Goal: Task Accomplishment & Management: Manage account settings

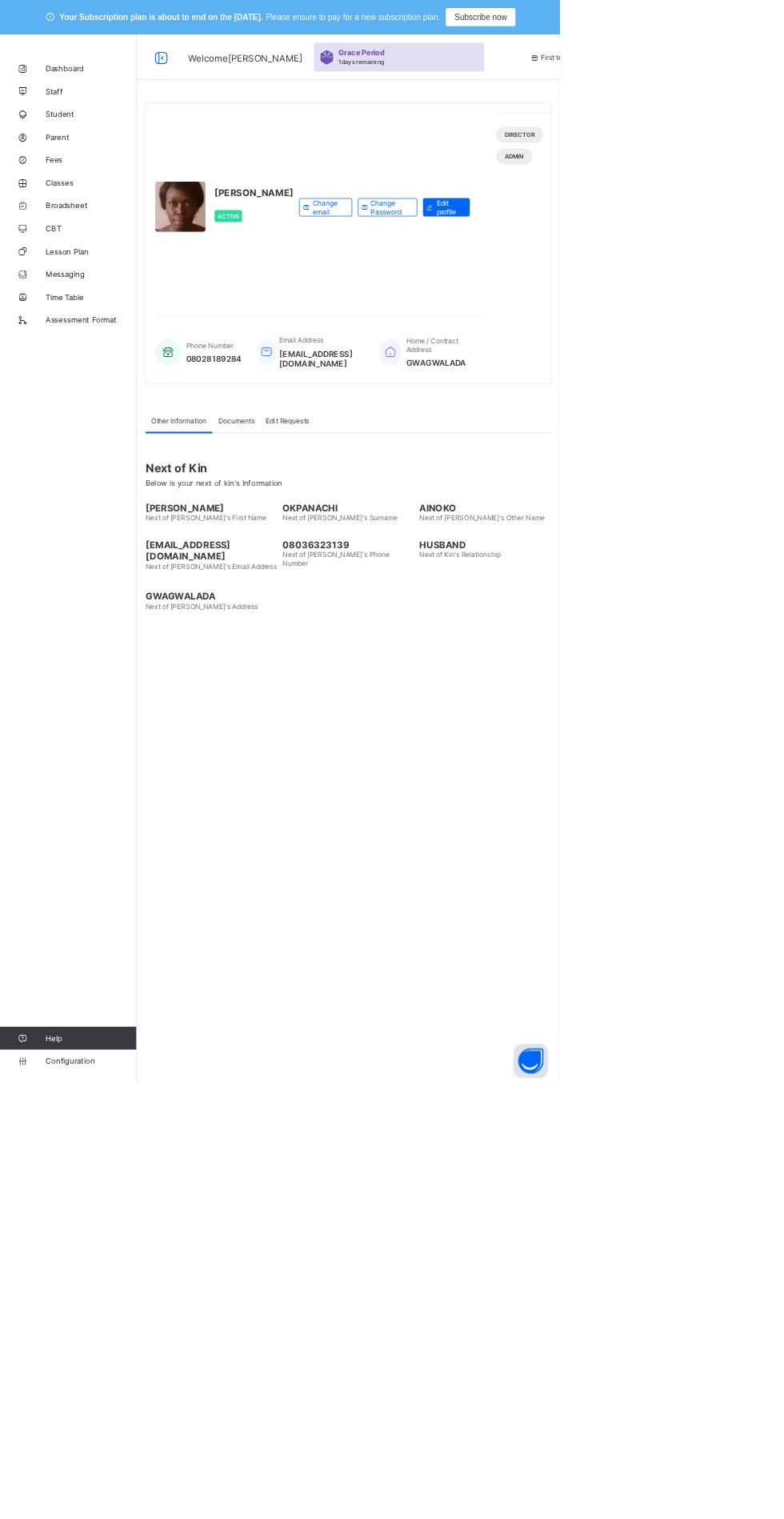
click at [85, 227] on span "Fees" at bounding box center [127, 223] width 128 height 13
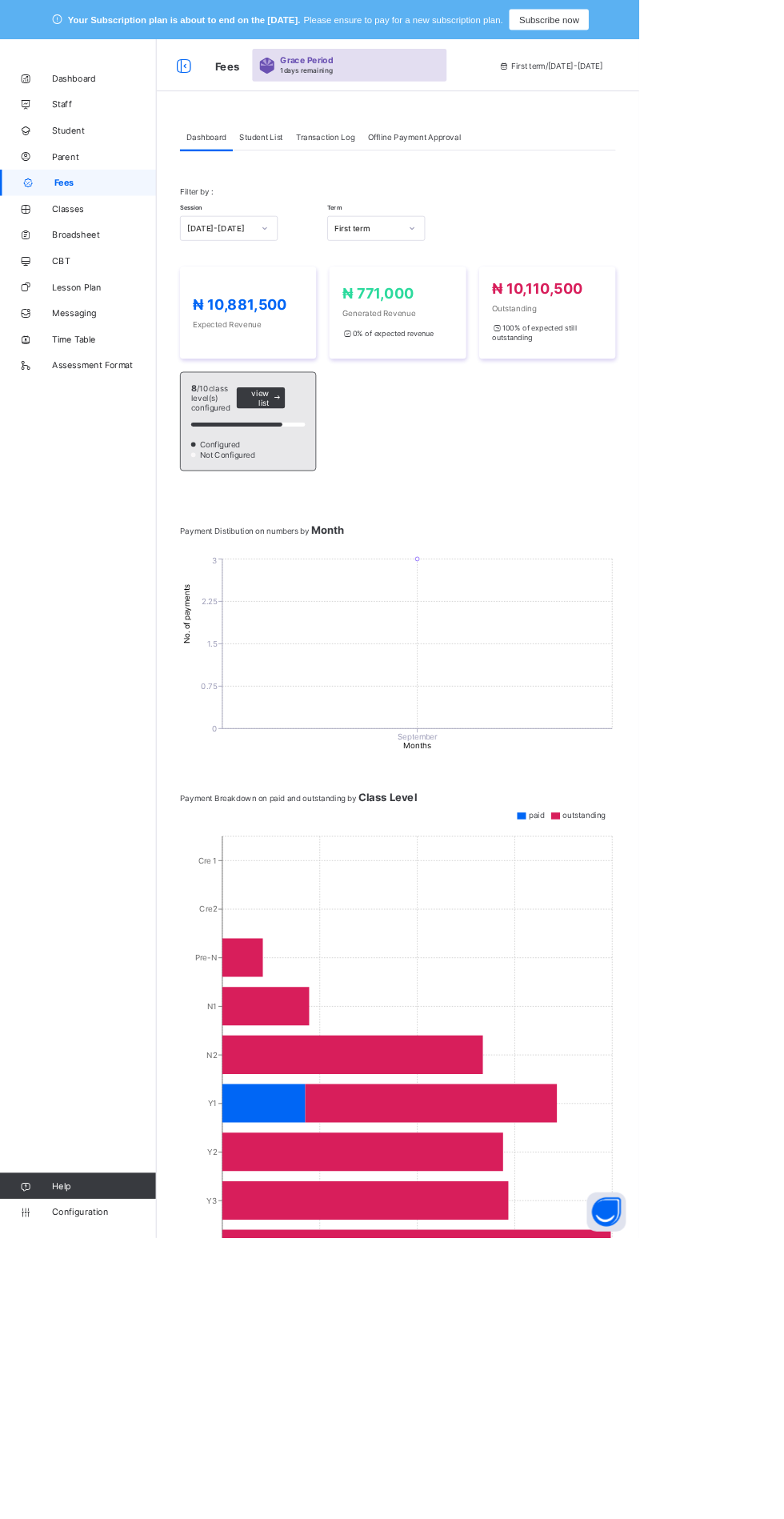
click at [120, 251] on span "Classes" at bounding box center [127, 256] width 128 height 13
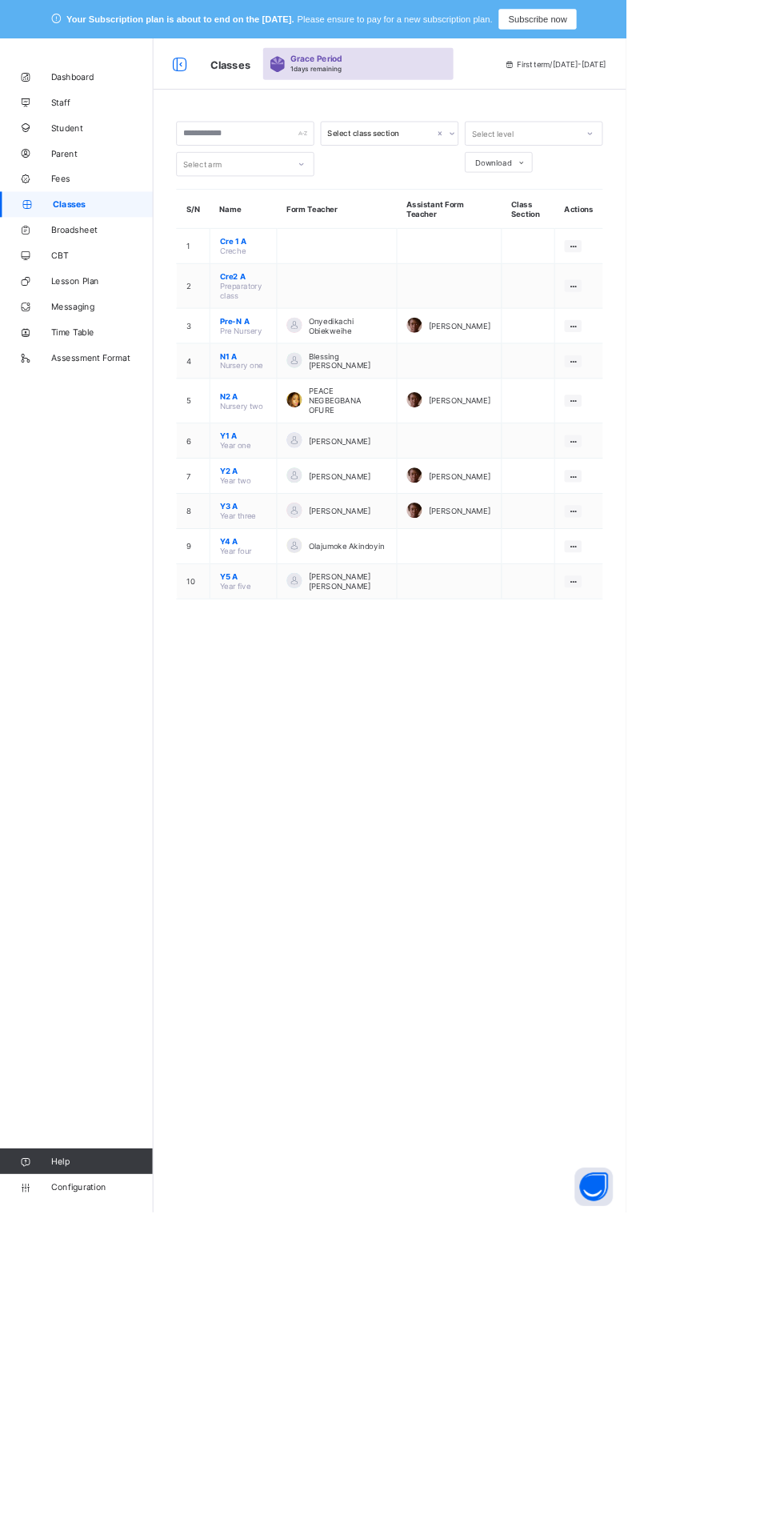
click at [79, 225] on span "Fees" at bounding box center [127, 223] width 128 height 13
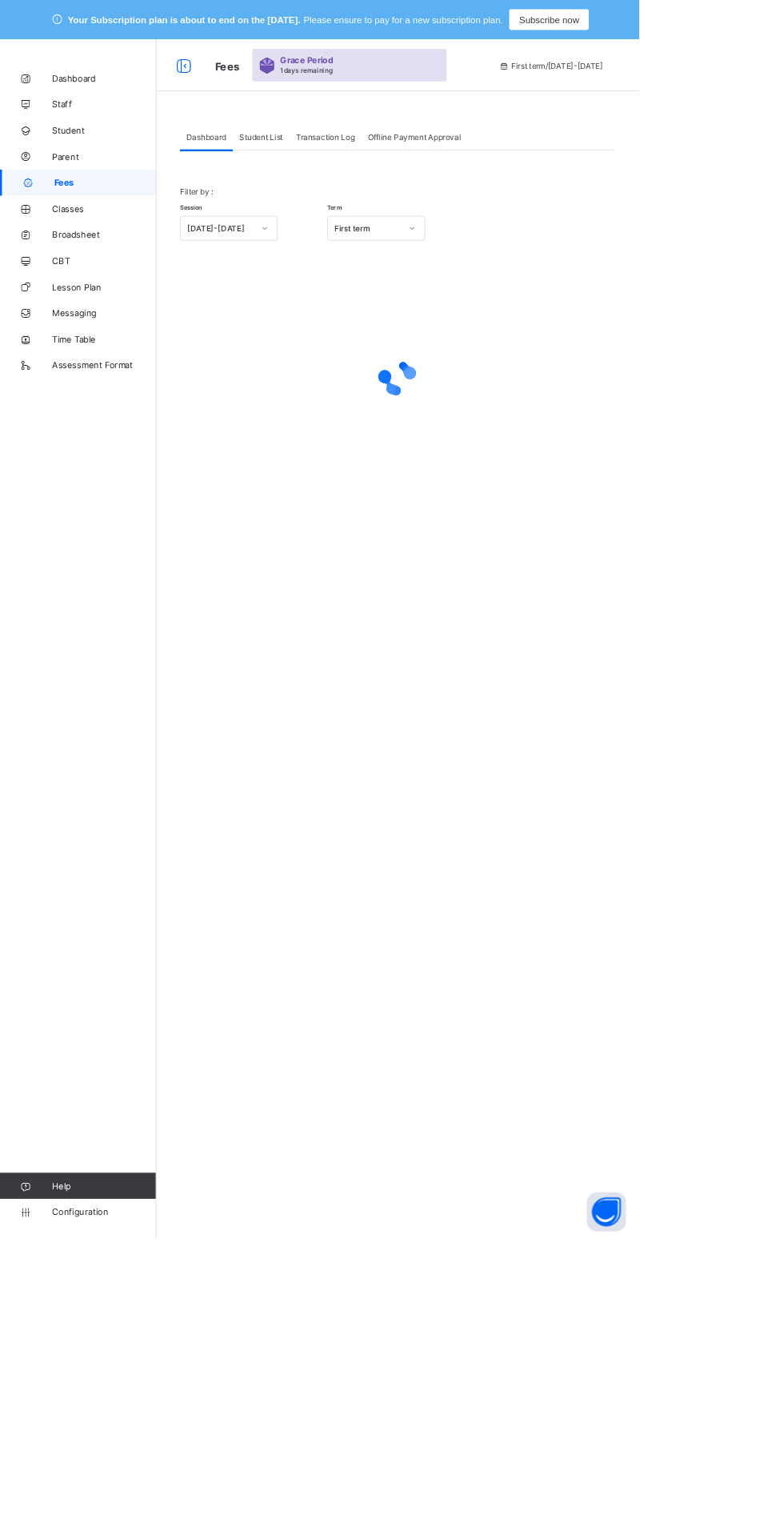
click at [326, 162] on div "Student List" at bounding box center [321, 168] width 69 height 32
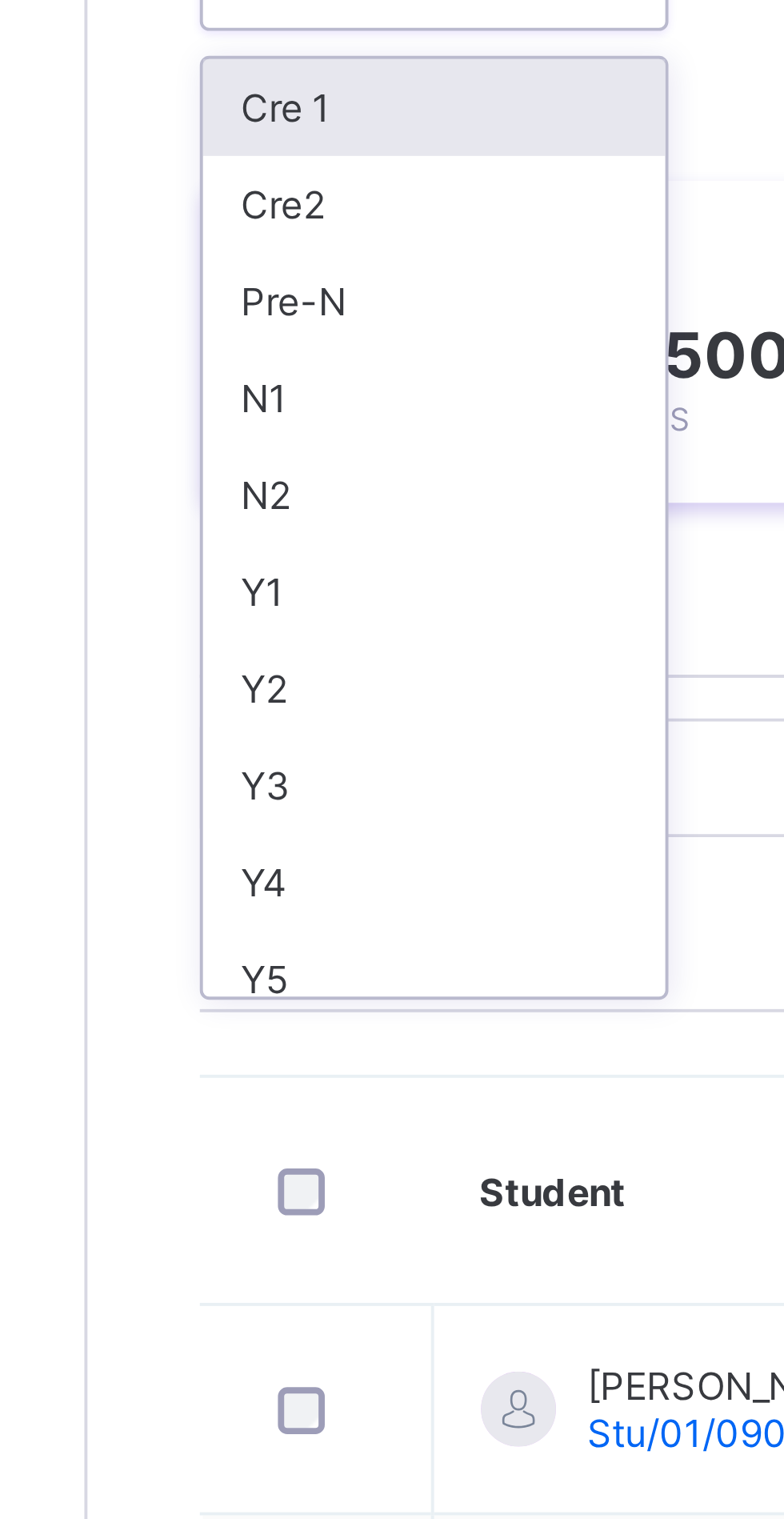
scroll to position [4, 0]
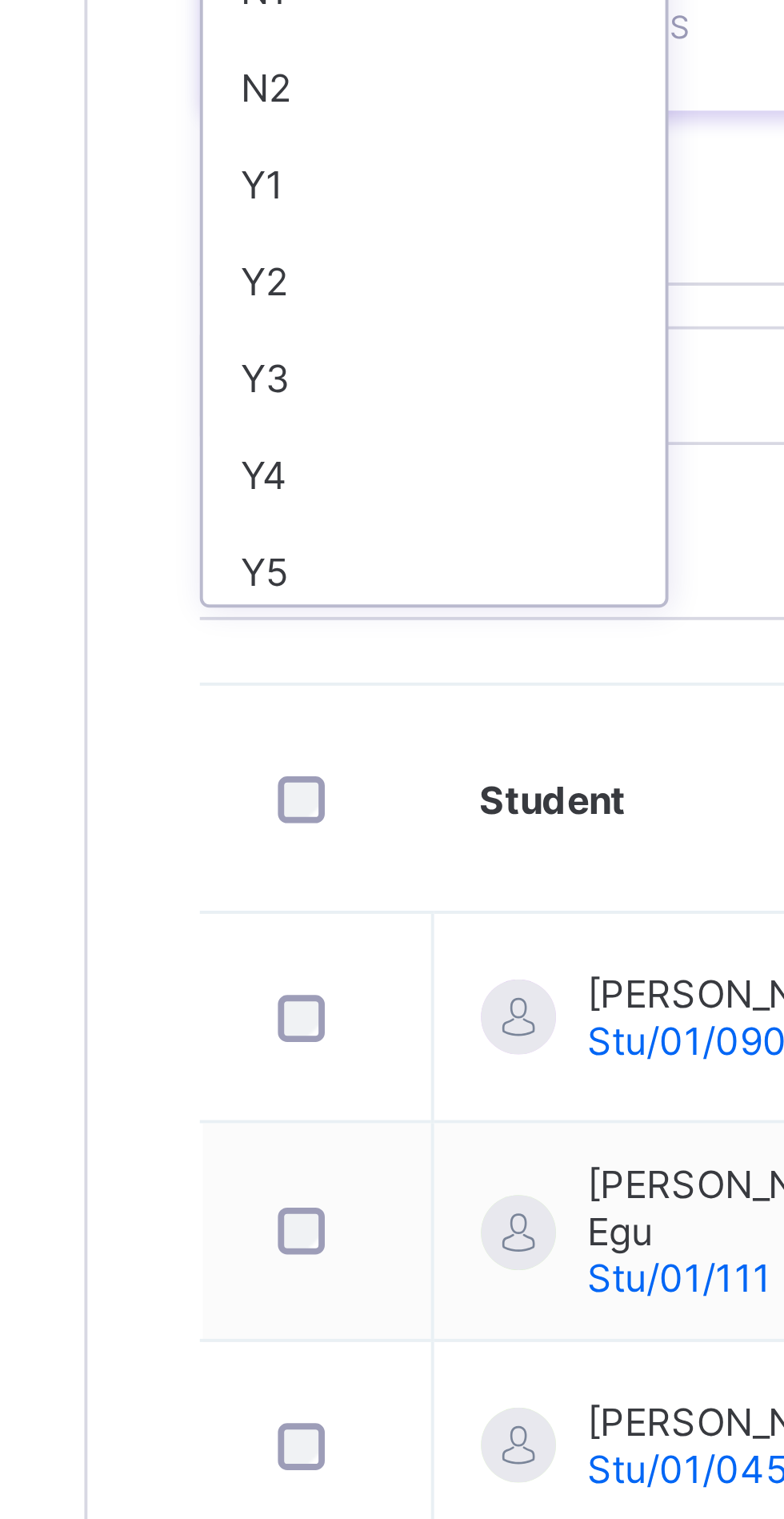
click at [245, 290] on div "Y5" at bounding box center [280, 528] width 118 height 25
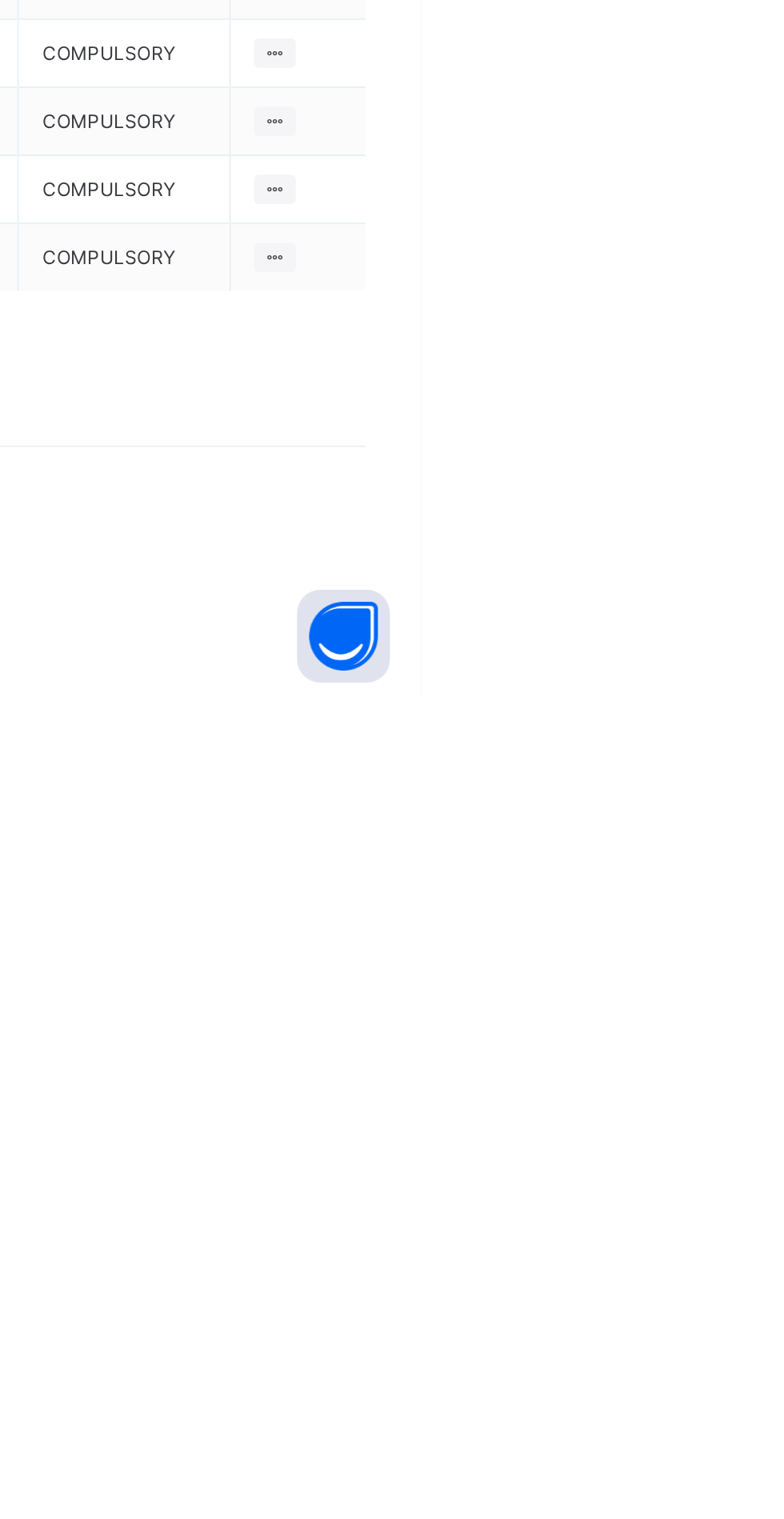
click at [712, 290] on span "Add item" at bounding box center [711, 892] width 40 height 12
click at [0, 0] on div "Optional items" at bounding box center [0, 0] width 0 height 0
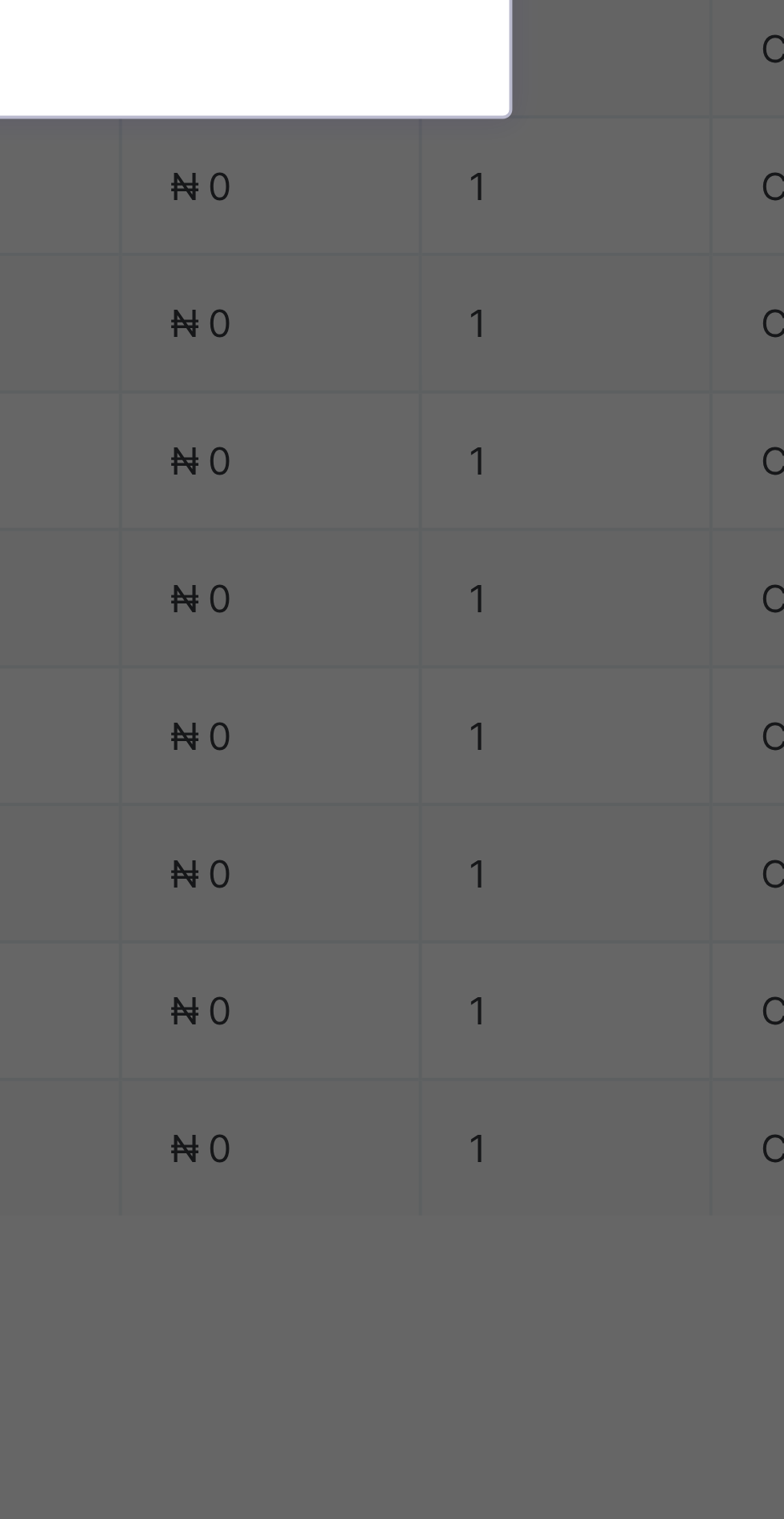
scroll to position [174, 0]
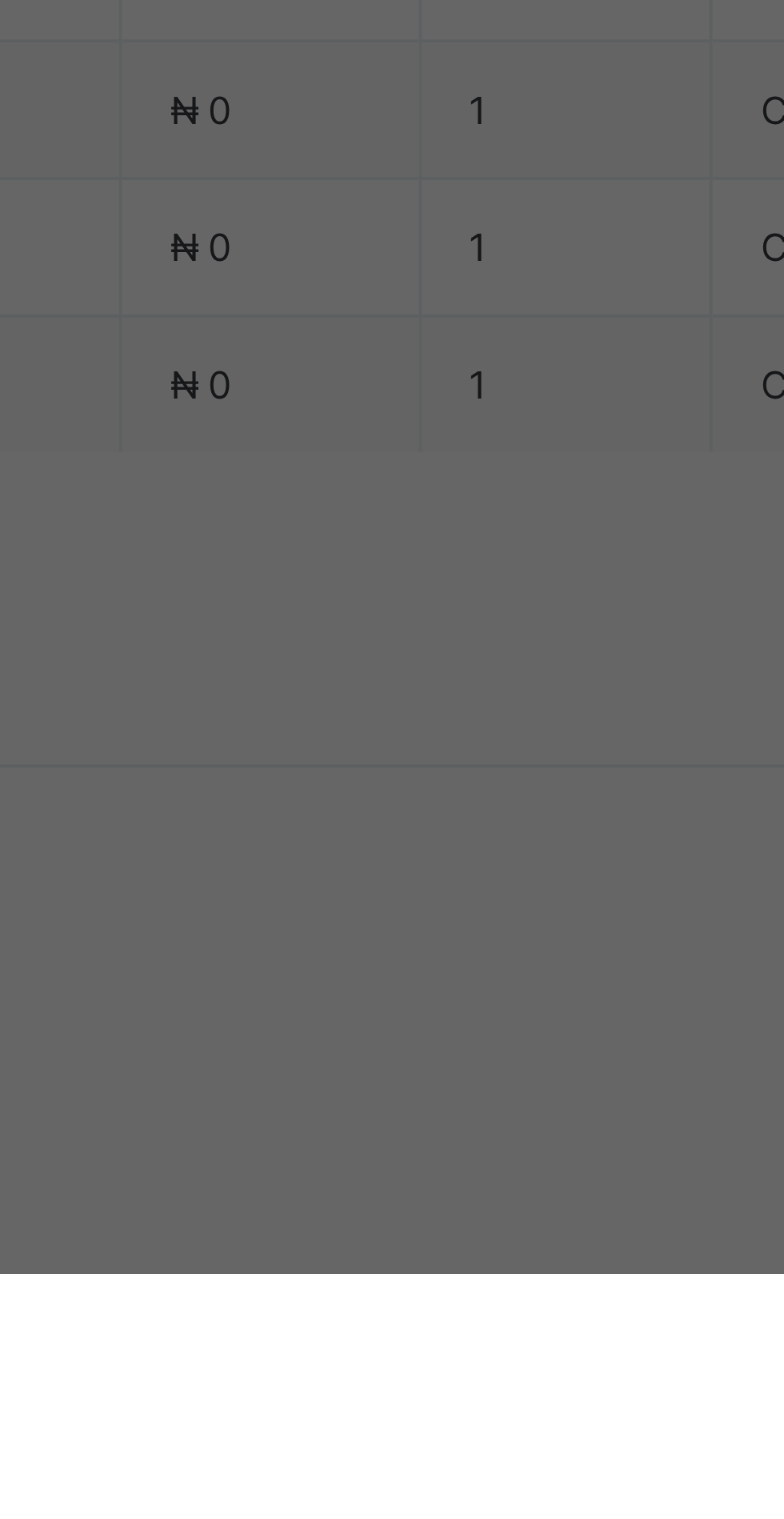
click at [497, 290] on div "Lessons" at bounding box center [392, 1014] width 264 height 25
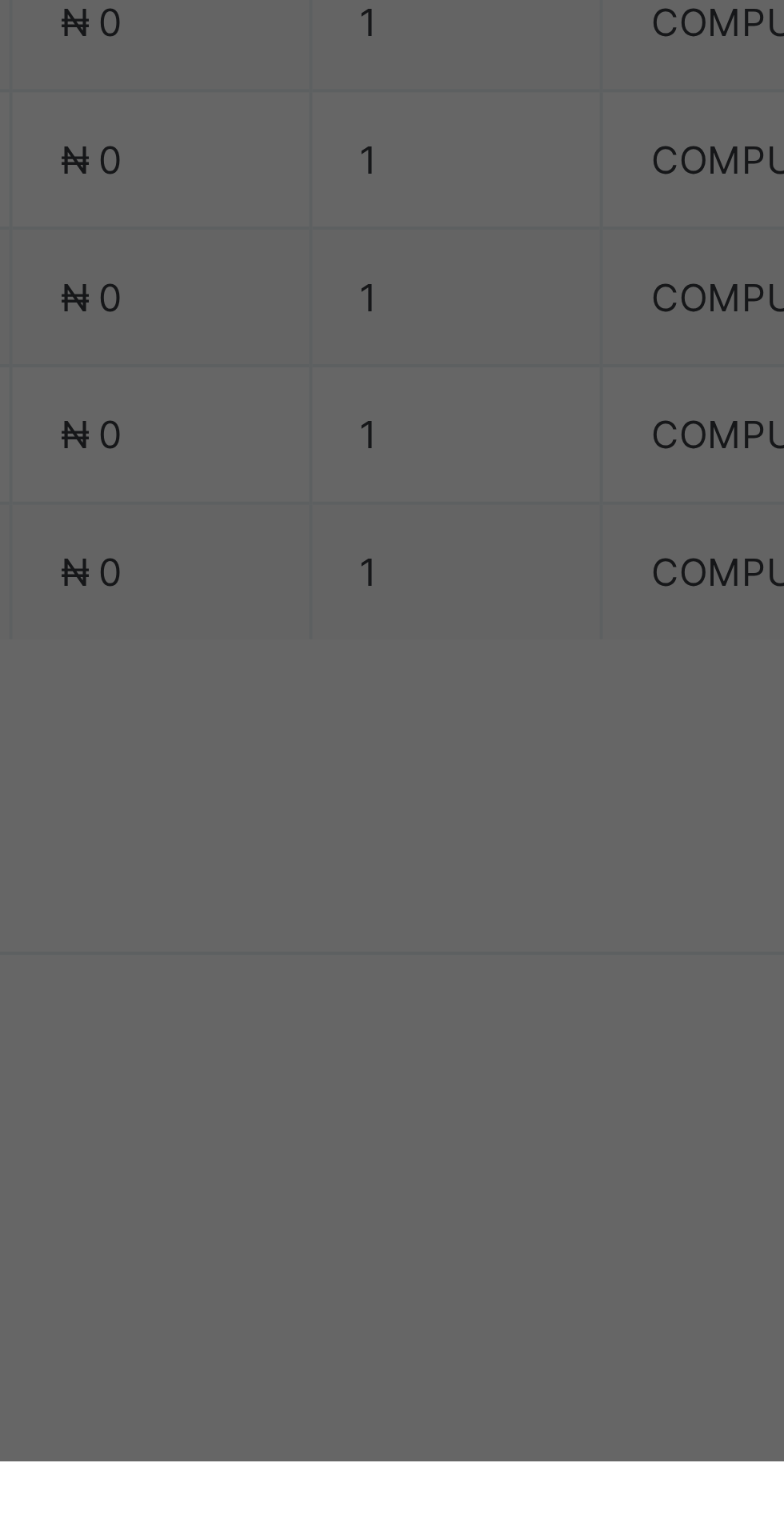
scroll to position [147, 0]
click at [496, 290] on div "Club" at bounding box center [392, 921] width 264 height 25
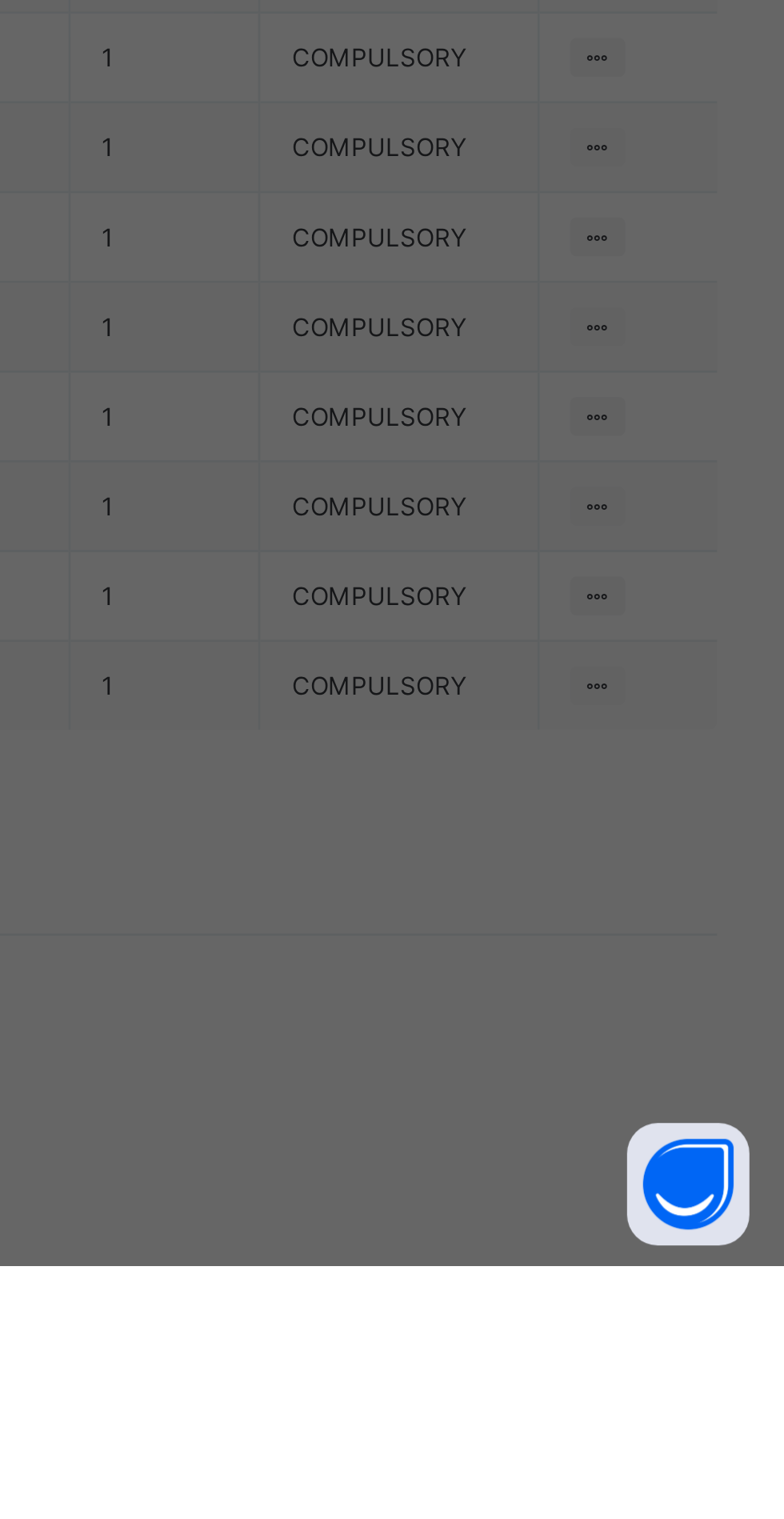
click at [513, 290] on span "Save" at bounding box center [476, 937] width 72 height 12
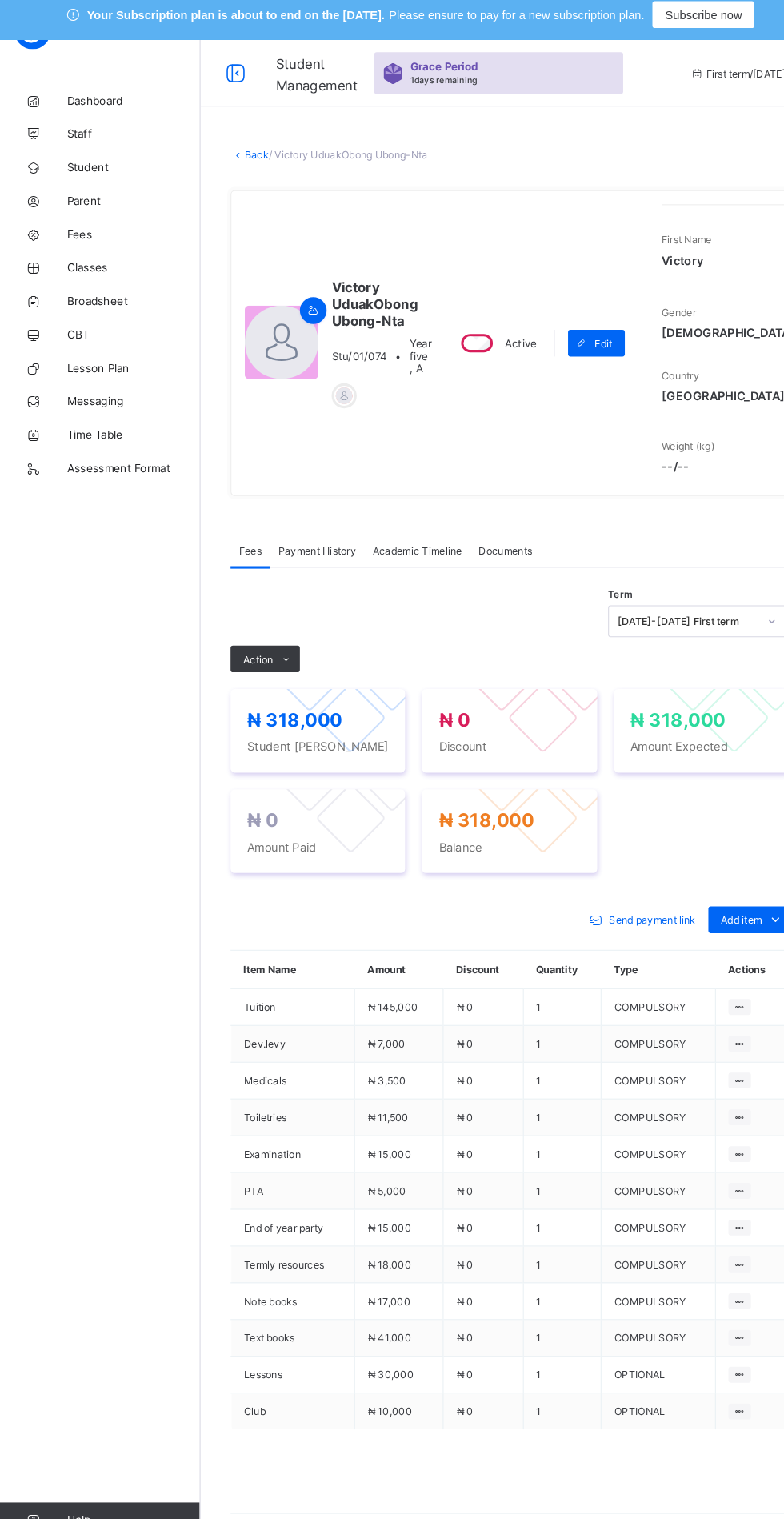
scroll to position [0, 0]
